Goal: Transaction & Acquisition: Purchase product/service

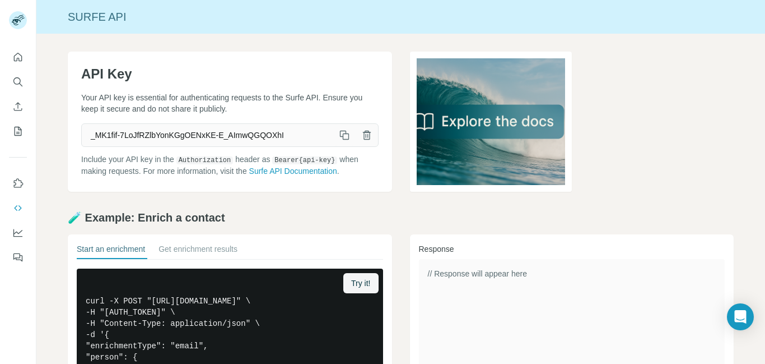
click at [342, 132] on icon "button" at bounding box center [344, 134] width 11 height 11
click at [343, 132] on icon "button" at bounding box center [344, 134] width 11 height 11
click at [16, 126] on icon "My lists" at bounding box center [17, 131] width 11 height 11
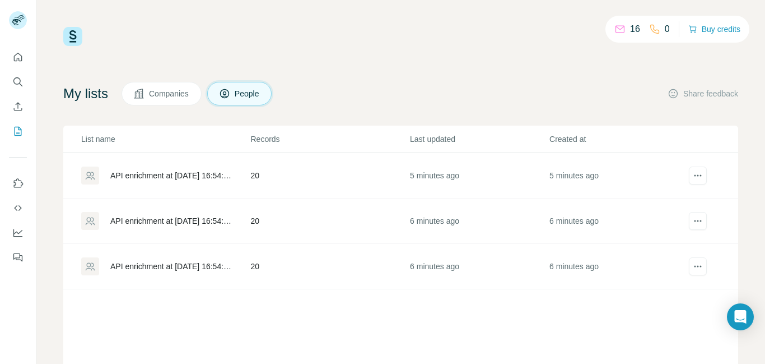
click at [182, 178] on div "API enrichment at 2025-08-17 16:54:43" at bounding box center [170, 175] width 121 height 11
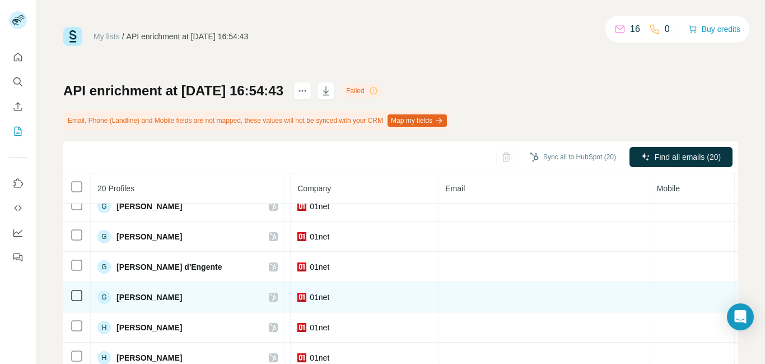
scroll to position [343, 275]
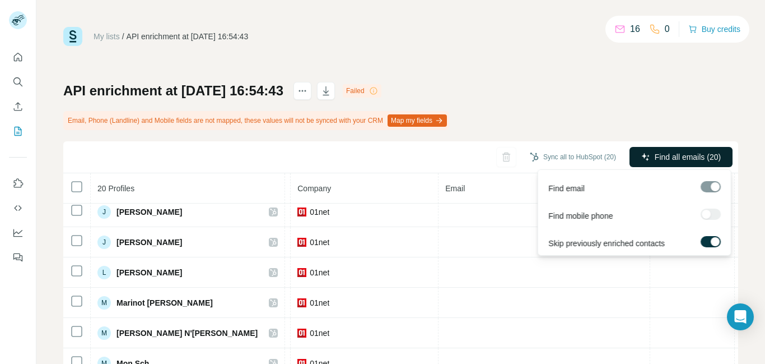
click at [669, 154] on span "Find all emails (20)" at bounding box center [688, 156] width 66 height 11
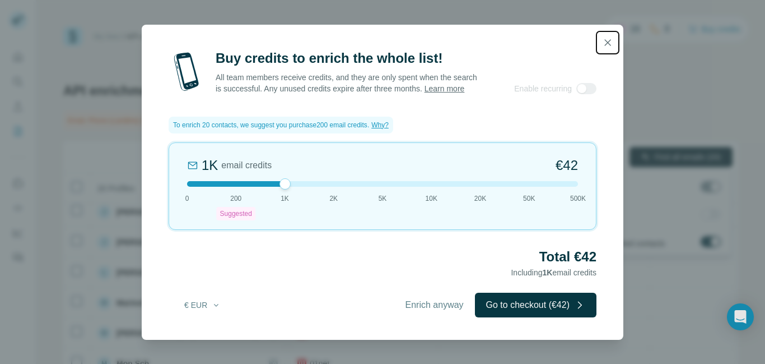
drag, startPoint x: 236, startPoint y: 183, endPoint x: 272, endPoint y: 182, distance: 36.4
click at [272, 182] on div at bounding box center [382, 184] width 391 height 6
click at [216, 302] on icon "button" at bounding box center [216, 304] width 9 height 9
click at [213, 333] on div "$ USD" at bounding box center [225, 329] width 94 height 11
click at [286, 185] on div at bounding box center [285, 183] width 11 height 11
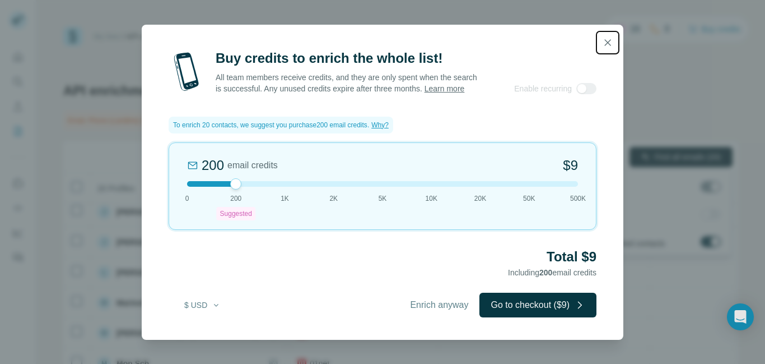
drag, startPoint x: 285, startPoint y: 184, endPoint x: 247, endPoint y: 185, distance: 37.6
click at [247, 185] on div at bounding box center [382, 184] width 391 height 6
click at [611, 43] on icon "button" at bounding box center [607, 42] width 11 height 11
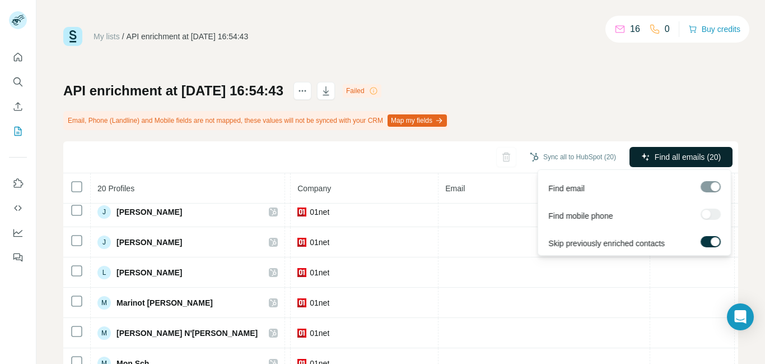
click at [592, 219] on span "Find mobile phone" at bounding box center [581, 215] width 64 height 11
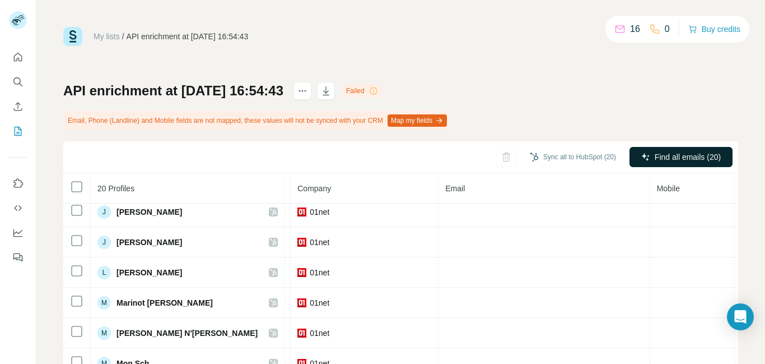
click at [654, 30] on icon at bounding box center [655, 29] width 9 height 9
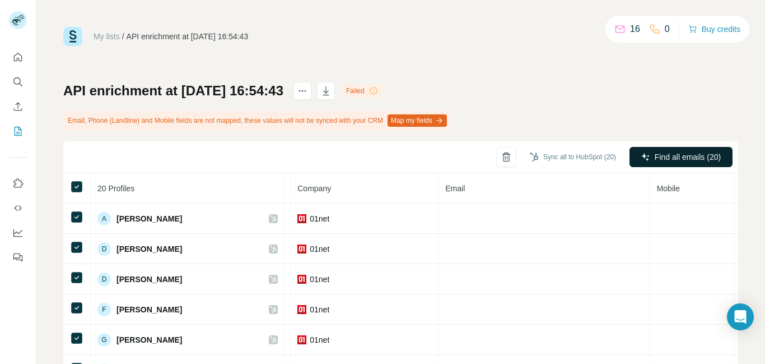
scroll to position [0, 0]
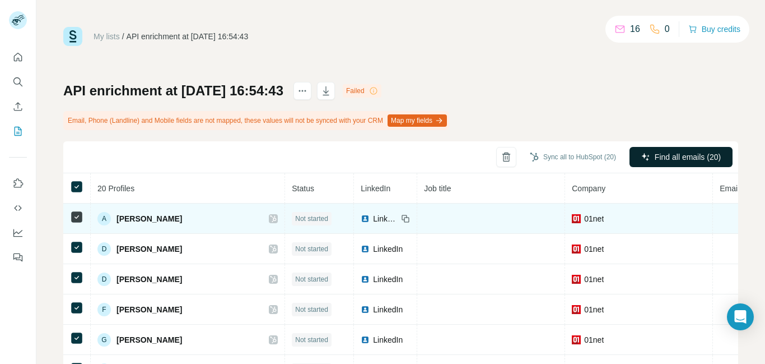
click at [373, 217] on span "LinkedIn" at bounding box center [385, 218] width 25 height 11
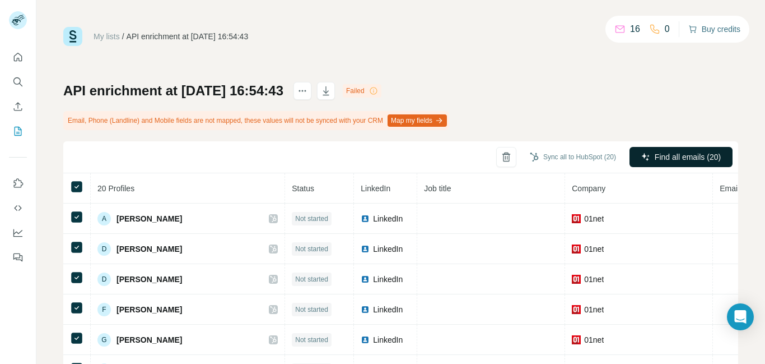
click at [730, 34] on button "Buy credits" at bounding box center [715, 29] width 52 height 16
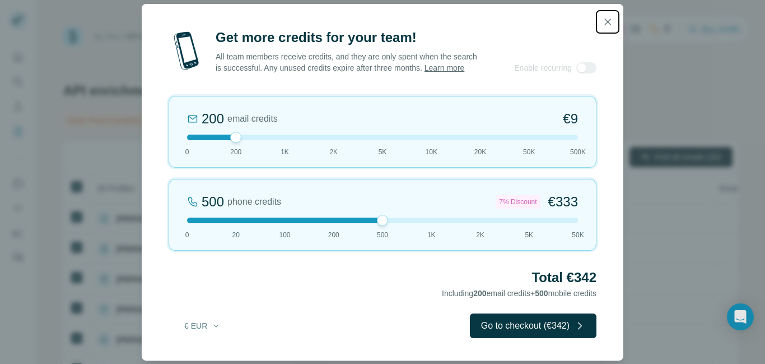
drag, startPoint x: 238, startPoint y: 221, endPoint x: 377, endPoint y: 223, distance: 139.0
click at [377, 223] on div "500 phone credits 7% Discount €333 0 20 100 200 500 1K 2K 5K 50K" at bounding box center [383, 215] width 428 height 72
drag, startPoint x: 237, startPoint y: 137, endPoint x: 400, endPoint y: 141, distance: 163.1
click at [400, 141] on div "5K email credits 8% Discount €194 0 200 1K 2K 5K 10K 20K 50K 500K" at bounding box center [383, 132] width 428 height 72
drag, startPoint x: 385, startPoint y: 139, endPoint x: 340, endPoint y: 139, distance: 45.9
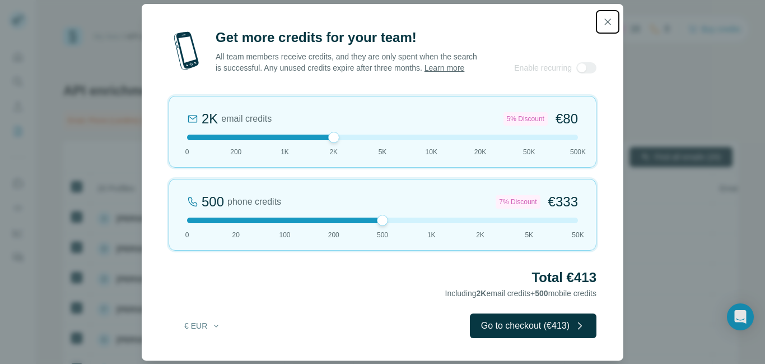
click at [340, 139] on div at bounding box center [382, 137] width 391 height 6
drag, startPoint x: 385, startPoint y: 221, endPoint x: 312, endPoint y: 220, distance: 73.4
click at [312, 220] on div at bounding box center [382, 220] width 391 height 6
click at [215, 324] on icon "button" at bounding box center [216, 325] width 4 height 2
click at [224, 349] on div "$ USD" at bounding box center [225, 350] width 94 height 11
